Goal: Information Seeking & Learning: Learn about a topic

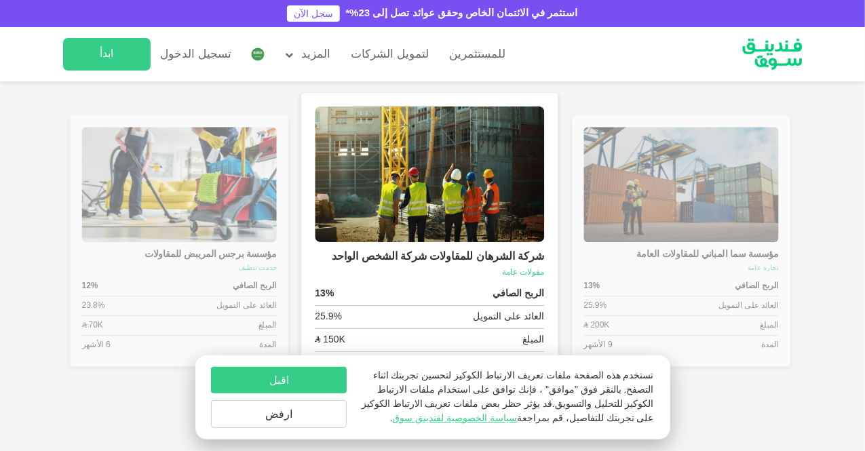
scroll to position [1470, 0]
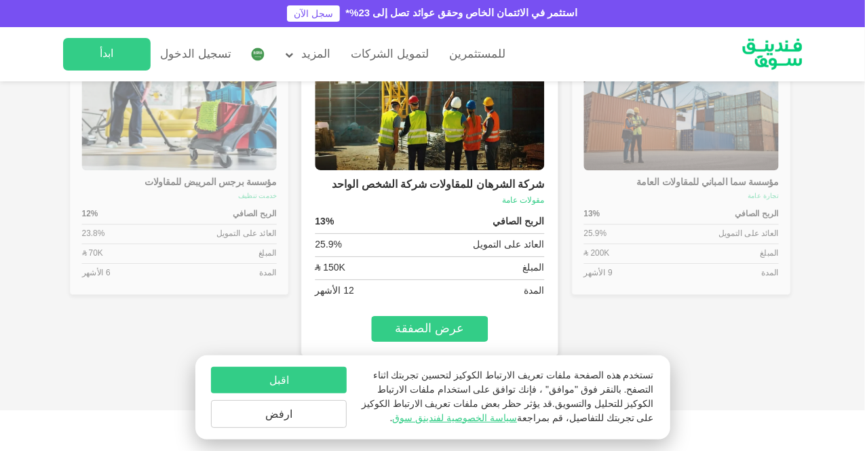
type tc-range-slider "4"
click at [225, 379] on button "اقبل" at bounding box center [279, 380] width 136 height 26
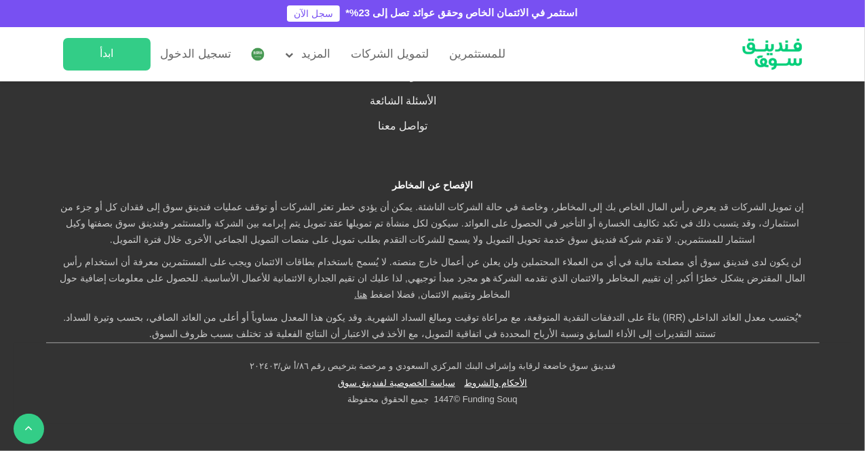
scroll to position [3924, 0]
drag, startPoint x: 399, startPoint y: 365, endPoint x: 489, endPoint y: 357, distance: 89.9
click at [489, 357] on div "فندينق سوق خاضعة لرقابة وإشراف البنك المركزي السعودي و مرخصة بترخيص رقم ٨٦/أ ش/…" at bounding box center [433, 383] width 838 height 81
drag, startPoint x: 635, startPoint y: 344, endPoint x: 628, endPoint y: 349, distance: 8.7
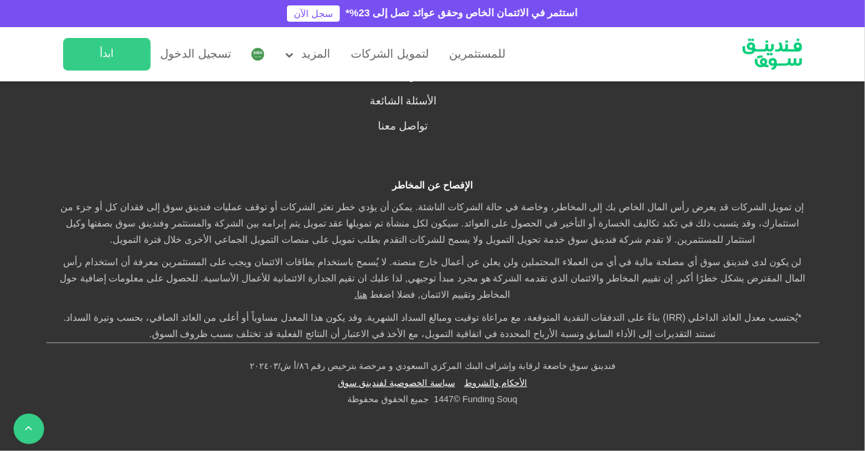
click at [447, 386] on link "سياسة الخصوصية لفندينق سوق" at bounding box center [412, 383] width 124 height 9
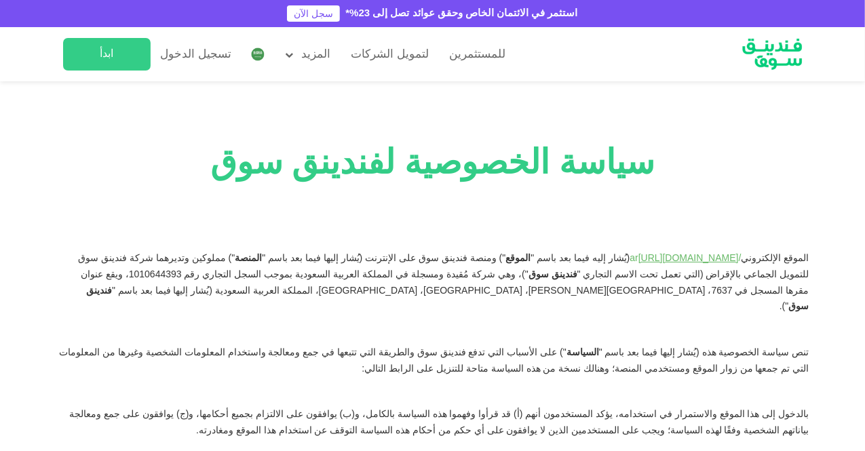
click at [721, 274] on span "") مملوكين وتديرهما شركة فندينق سوق للتمويل الجماعي بالإقراض (التي تعمل تحت الا…" at bounding box center [443, 267] width 731 height 26
drag, startPoint x: 708, startPoint y: 276, endPoint x: 822, endPoint y: 278, distance: 114.7
click at [743, 278] on span "") مملوكين وتديرهما شركة فندينق سوق للتمويل الجماعي بالإقراض (التي تعمل تحت الا…" at bounding box center [443, 267] width 731 height 26
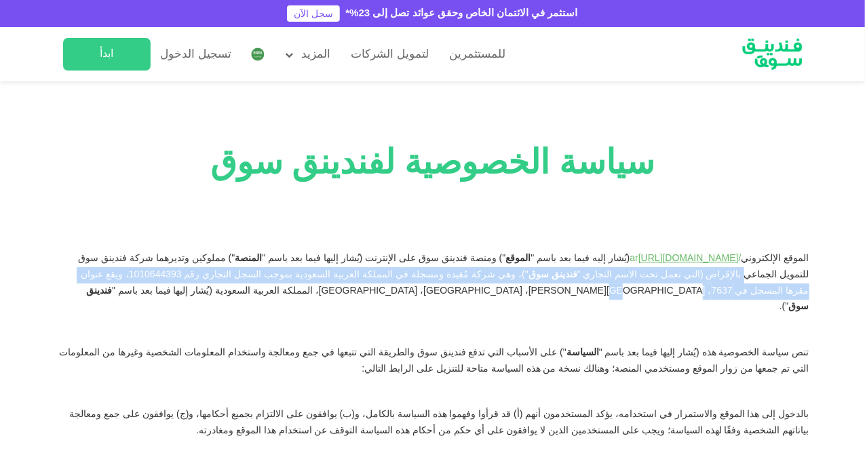
drag, startPoint x: 743, startPoint y: 278, endPoint x: 719, endPoint y: 284, distance: 24.5
click at [719, 284] on p "الموقع الإلكتروني / fundingsouq.com/sa/ ar (يُشار إليه فيما بعد باسم " الموقع "…" at bounding box center [432, 283] width 753 height 64
drag, startPoint x: 719, startPoint y: 284, endPoint x: 767, endPoint y: 280, distance: 47.7
click at [767, 280] on p "الموقع الإلكتروني / fundingsouq.com/sa/ ar (يُشار إليه فيما بعد باسم " الموقع "…" at bounding box center [432, 283] width 753 height 64
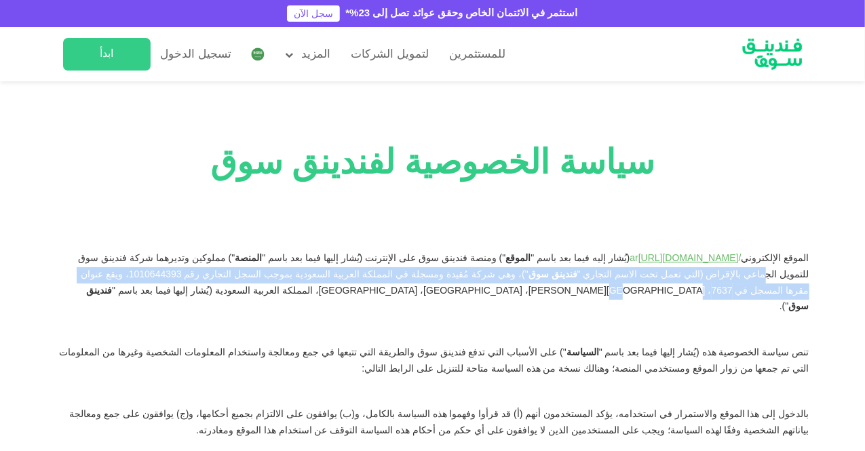
click at [767, 280] on p "الموقع الإلكتروني / fundingsouq.com/sa/ ar (يُشار إليه فيما بعد باسم " الموقع "…" at bounding box center [432, 283] width 753 height 64
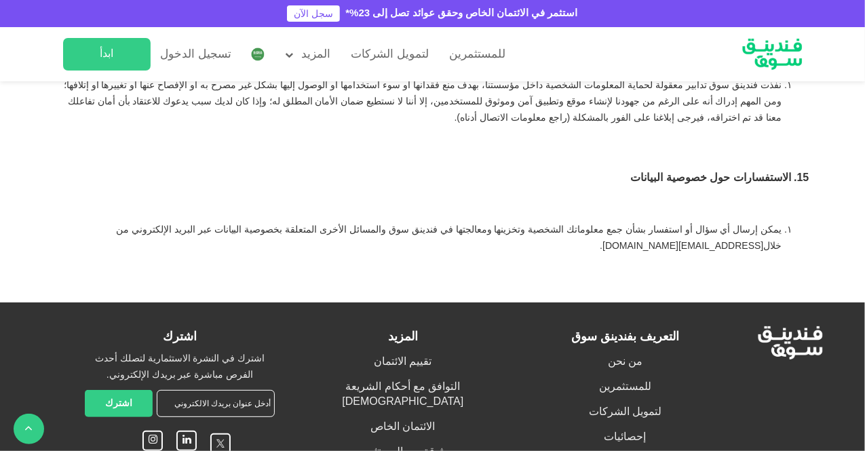
scroll to position [4298, 0]
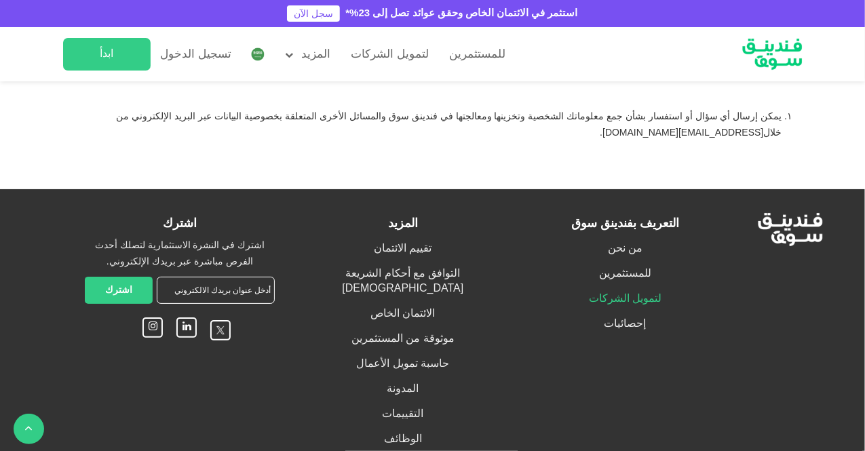
click at [617, 294] on link "لتمويل الشركات" at bounding box center [625, 299] width 73 height 10
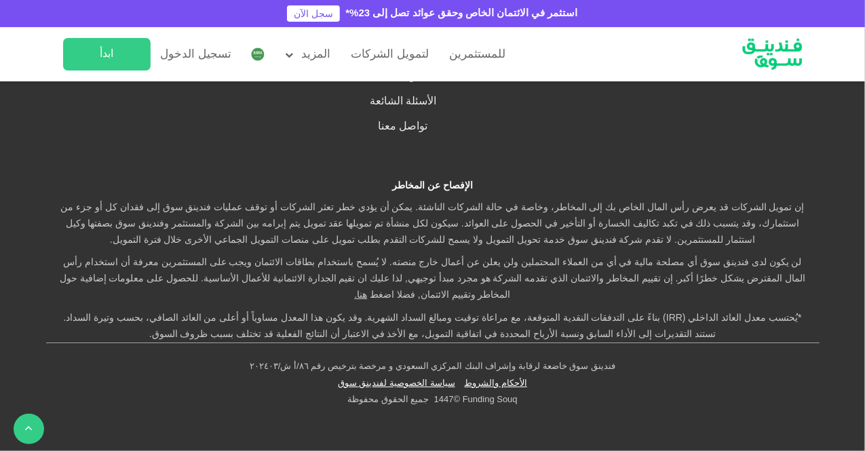
scroll to position [2714, 0]
